Goal: Task Accomplishment & Management: Use online tool/utility

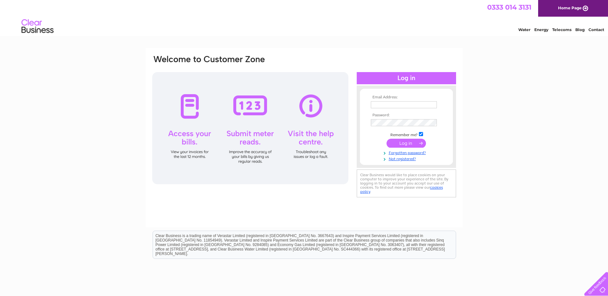
type input "rakesh@camile.co.uk"
click at [404, 141] on input "submit" at bounding box center [405, 143] width 39 height 9
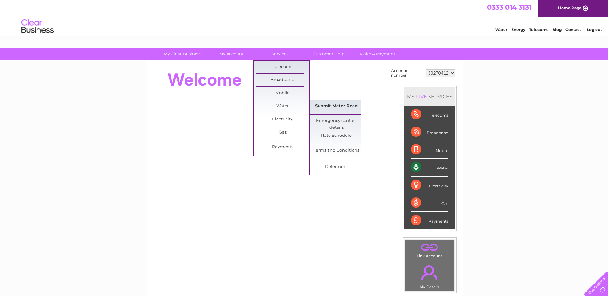
click at [327, 102] on link "Submit Meter Read" at bounding box center [336, 106] width 53 height 13
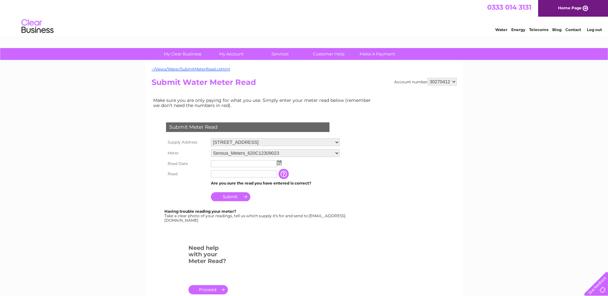
click at [277, 163] on img at bounding box center [279, 162] width 5 height 5
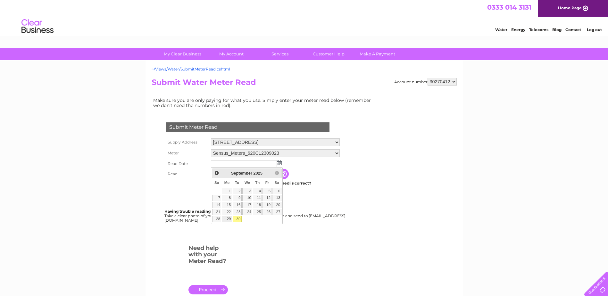
click at [230, 218] on link "29" at bounding box center [227, 219] width 10 height 6
type input "[DATE]"
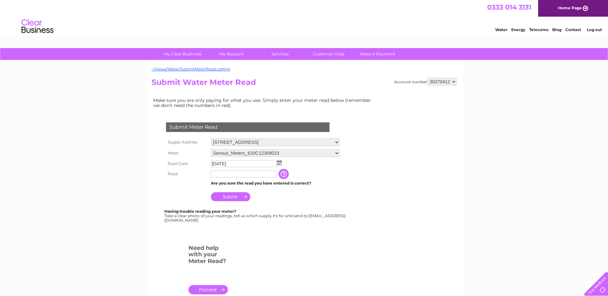
click at [225, 175] on input "text" at bounding box center [244, 173] width 66 height 7
type input "10398"
click at [130, 172] on div "My Clear Business Login Details My Details My Preferences Link Account My Accou…" at bounding box center [304, 238] width 608 height 381
click at [236, 198] on input "Submit" at bounding box center [230, 196] width 39 height 9
